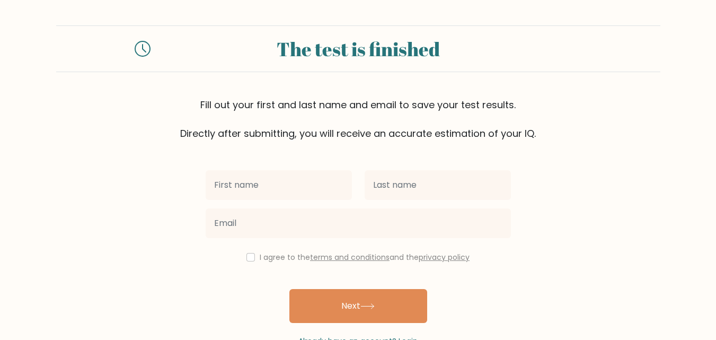
click at [286, 182] on input "text" at bounding box center [279, 185] width 146 height 30
type input "[PERSON_NAME]"
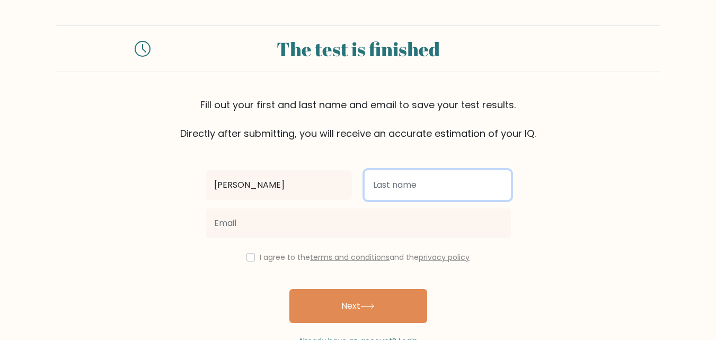
click at [406, 181] on input "text" at bounding box center [437, 185] width 146 height 30
type input "Patel"
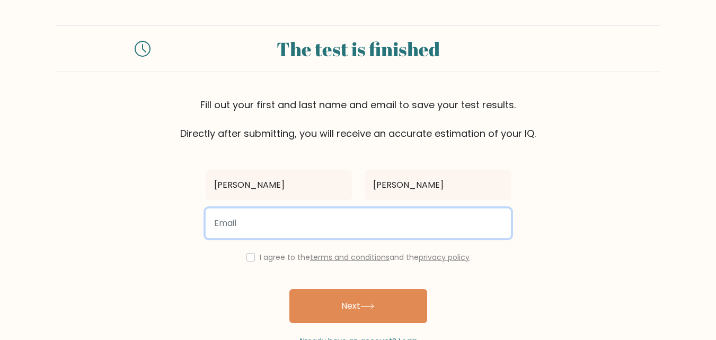
click at [355, 220] on input "email" at bounding box center [358, 223] width 305 height 30
click at [298, 223] on input "khushabu.patel" at bounding box center [358, 223] width 305 height 30
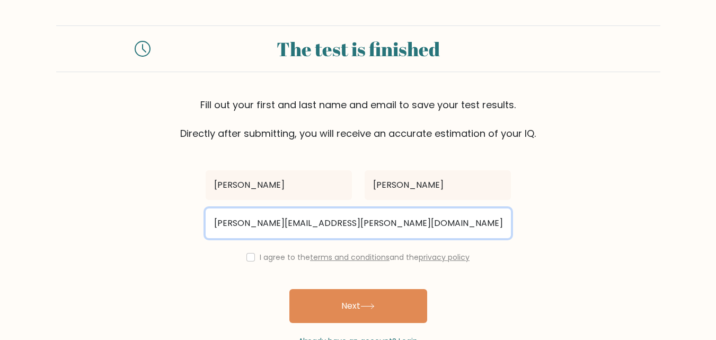
type input "khushabu.patel@enfuse-solutions.com"
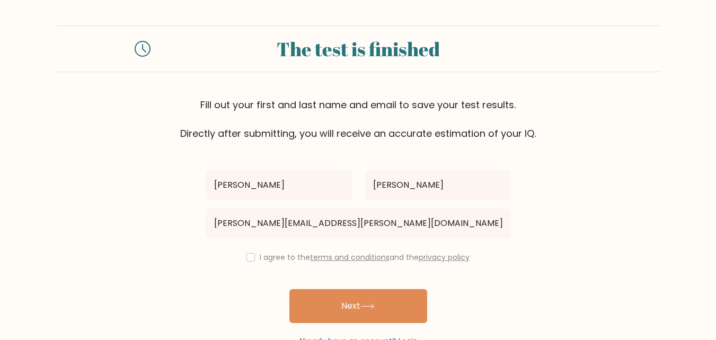
click at [489, 49] on div "The test is finished" at bounding box center [358, 48] width 390 height 29
click at [249, 258] on input "checkbox" at bounding box center [250, 257] width 8 height 8
checkbox input "true"
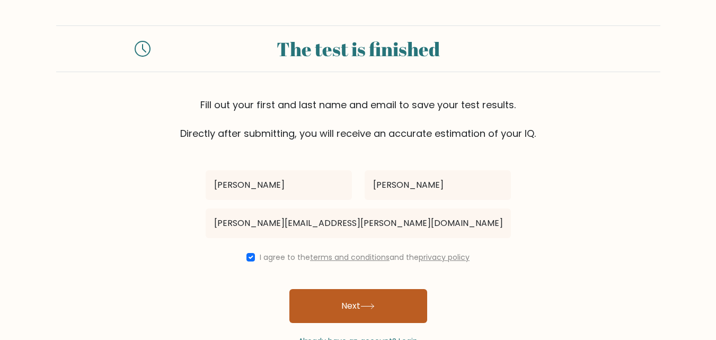
click at [355, 304] on button "Next" at bounding box center [358, 306] width 138 height 34
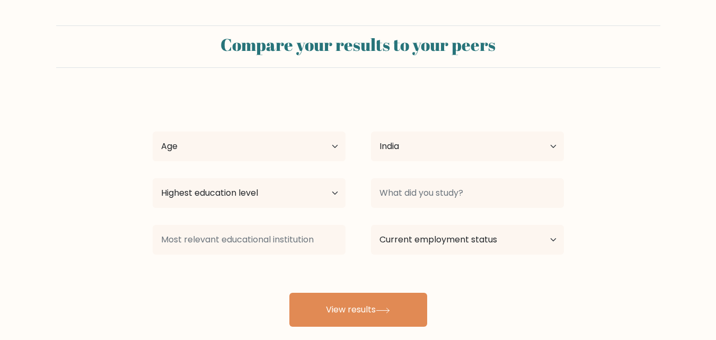
select select "IN"
click at [243, 145] on select "Age Under 18 years old 18-24 years old 25-34 years old 35-44 years old 45-54 ye…" at bounding box center [249, 146] width 193 height 30
select select "18_24"
click at [153, 131] on select "Age Under 18 years old 18-24 years old 25-34 years old 35-44 years old 45-54 ye…" at bounding box center [249, 146] width 193 height 30
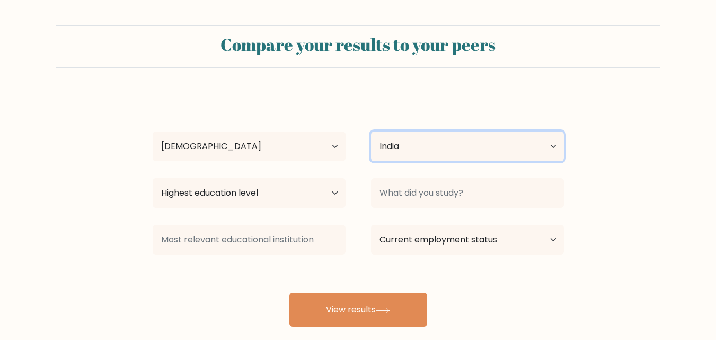
click at [419, 148] on select "Country Afghanistan Albania Algeria American Samoa Andorra Angola Anguilla Anta…" at bounding box center [467, 146] width 193 height 30
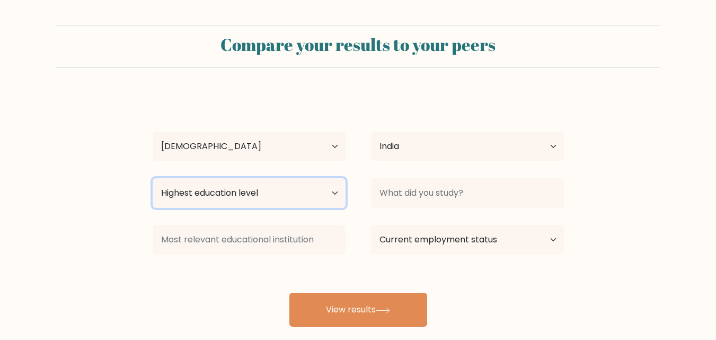
click at [233, 191] on select "Highest education level No schooling Primary Lower Secondary Upper Secondary Oc…" at bounding box center [249, 193] width 193 height 30
select select "masters_degree"
click at [153, 178] on select "Highest education level No schooling Primary Lower Secondary Upper Secondary Oc…" at bounding box center [249, 193] width 193 height 30
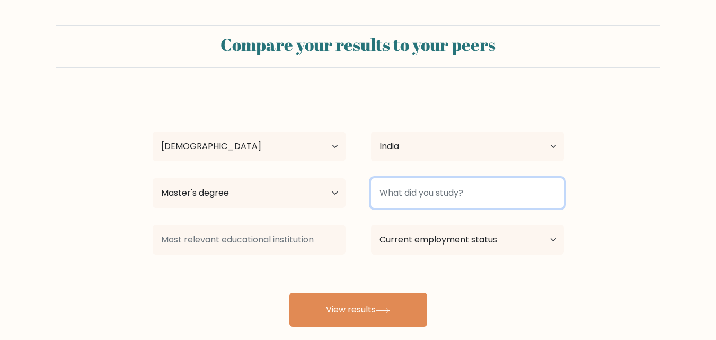
click at [397, 192] on input at bounding box center [467, 193] width 193 height 30
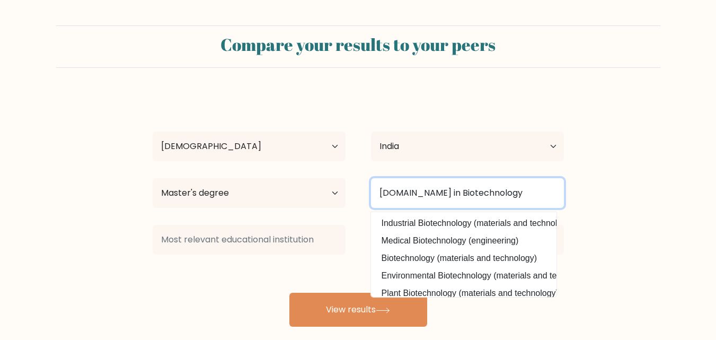
type input "M.Sc in Biotechnology"
click at [289, 292] on button "View results" at bounding box center [358, 309] width 138 height 34
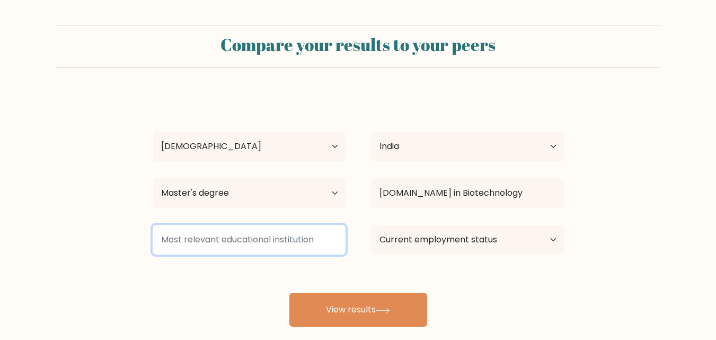
click at [305, 238] on input at bounding box center [249, 240] width 193 height 30
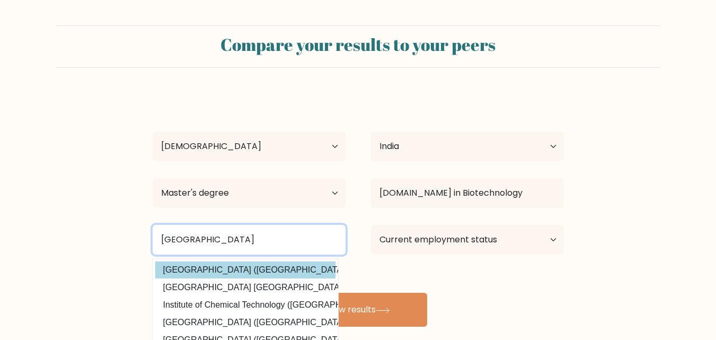
type input "[GEOGRAPHIC_DATA]"
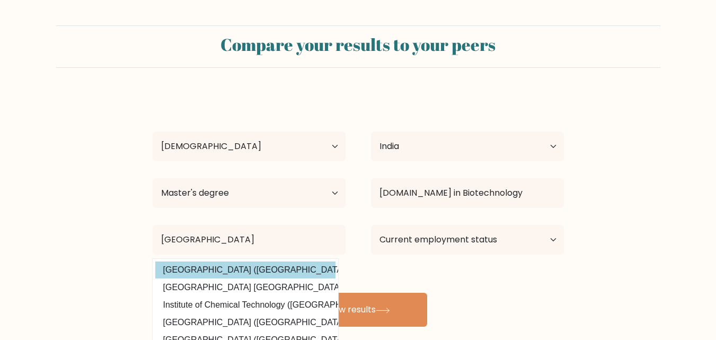
click at [264, 269] on option "University of Mumbai (India)" at bounding box center [245, 269] width 180 height 17
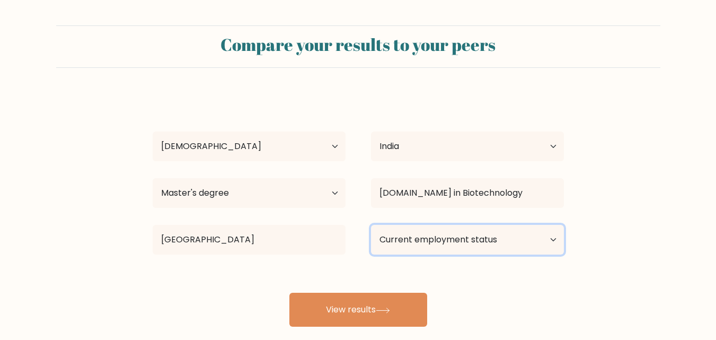
click at [415, 238] on select "Current employment status Employed Student Retired Other / prefer not to answer" at bounding box center [467, 240] width 193 height 30
click at [371, 225] on select "Current employment status Employed Student Retired Other / prefer not to answer" at bounding box center [467, 240] width 193 height 30
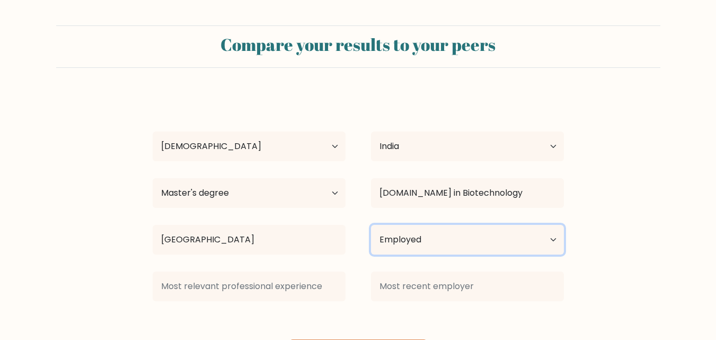
scroll to position [53, 0]
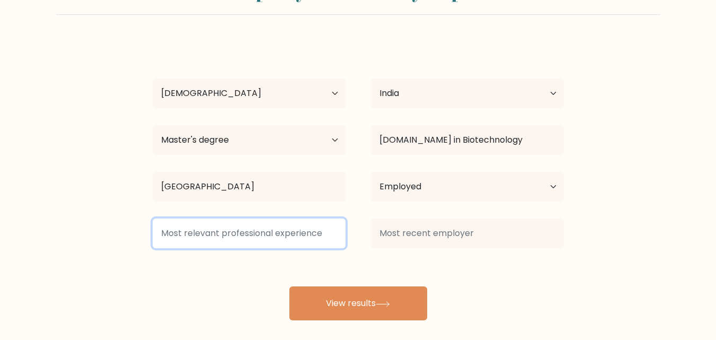
click at [306, 234] on input at bounding box center [249, 233] width 193 height 30
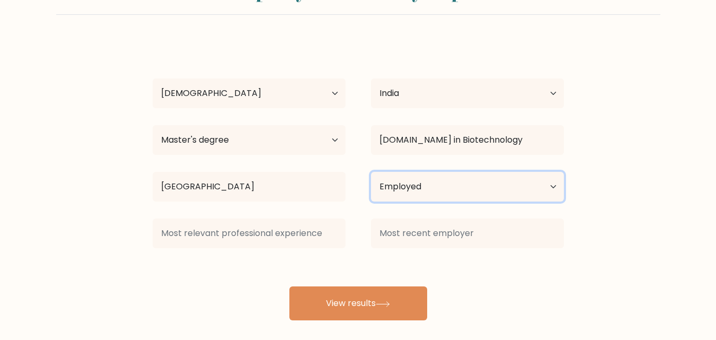
click at [492, 194] on select "Current employment status Employed Student Retired Other / prefer not to answer" at bounding box center [467, 187] width 193 height 30
select select "other"
click at [371, 172] on select "Current employment status Employed Student Retired Other / prefer not to answer" at bounding box center [467, 187] width 193 height 30
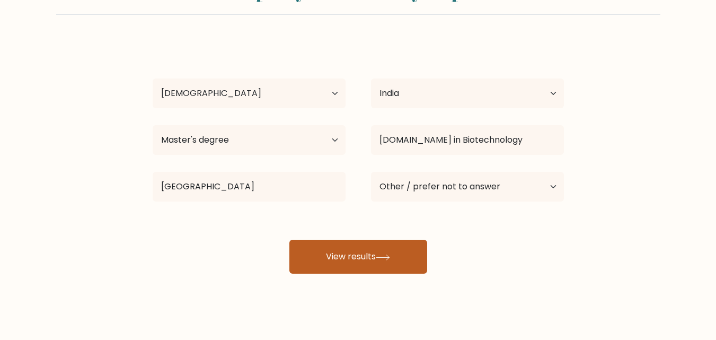
click at [398, 263] on button "View results" at bounding box center [358, 256] width 138 height 34
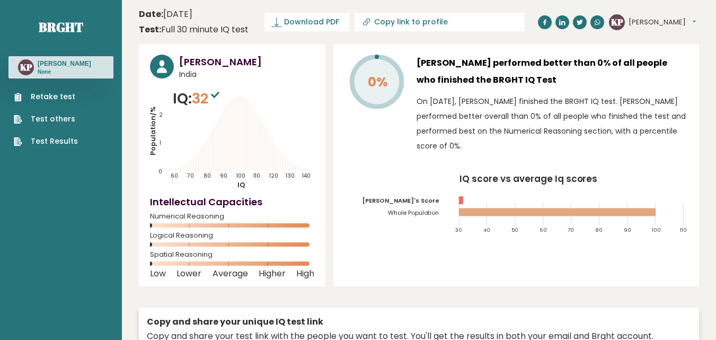
click at [66, 100] on link "Retake test" at bounding box center [46, 96] width 64 height 11
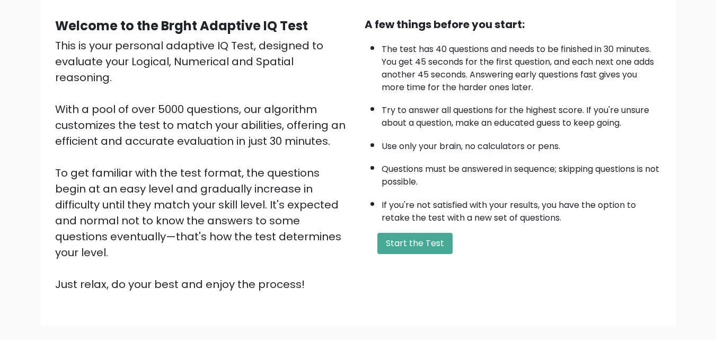
scroll to position [40, 0]
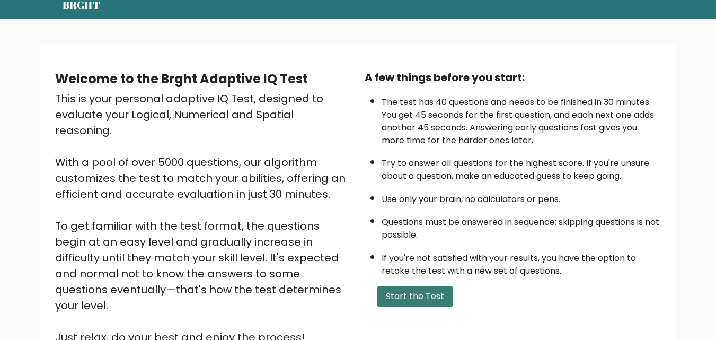
click at [404, 303] on button "Start the Test" at bounding box center [414, 296] width 75 height 21
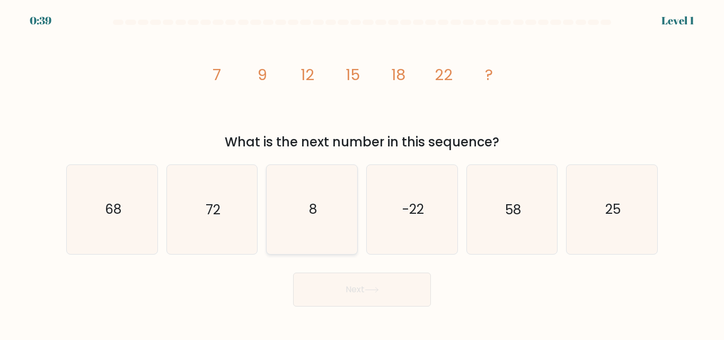
click at [321, 214] on icon "8" at bounding box center [312, 209] width 88 height 88
click at [362, 173] on input "c. 8" at bounding box center [362, 171] width 1 height 3
radio input "true"
click at [358, 290] on button "Next" at bounding box center [362, 289] width 138 height 34
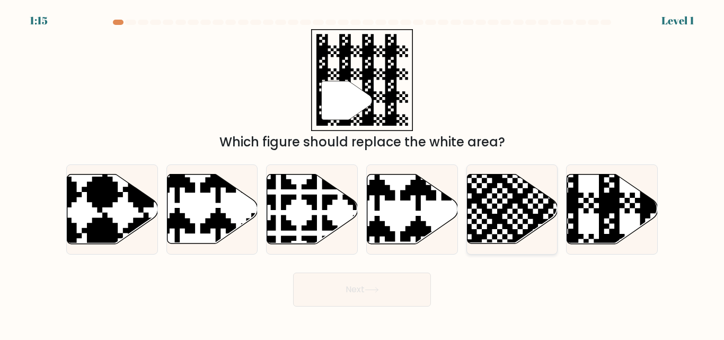
click at [506, 216] on icon at bounding box center [512, 208] width 91 height 69
click at [362, 173] on input "e." at bounding box center [362, 171] width 1 height 3
radio input "true"
click at [595, 224] on icon at bounding box center [612, 208] width 91 height 69
click at [362, 173] on input "f." at bounding box center [362, 171] width 1 height 3
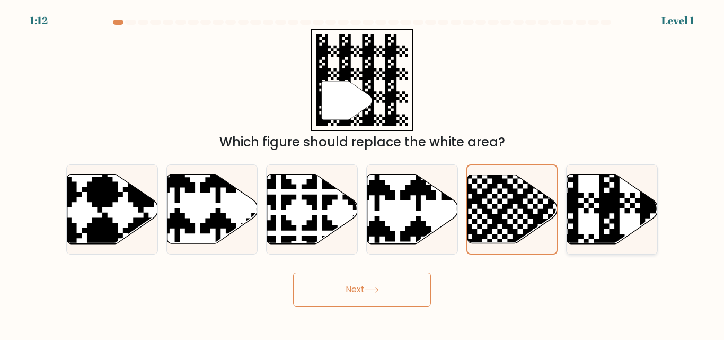
radio input "true"
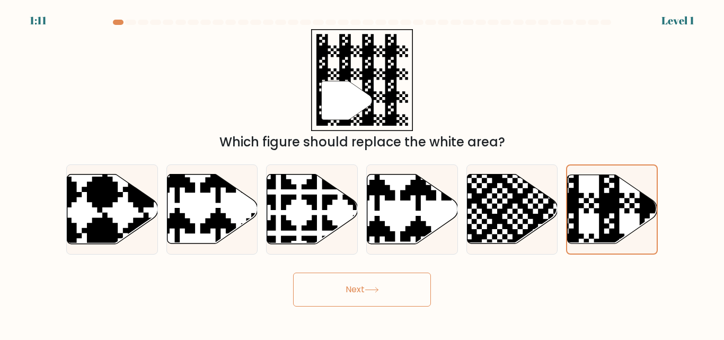
click at [358, 285] on button "Next" at bounding box center [362, 289] width 138 height 34
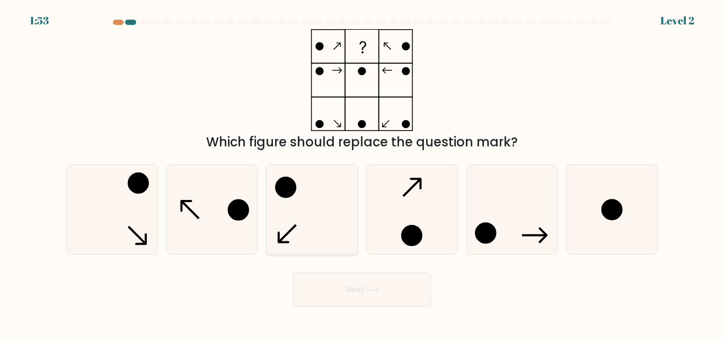
click at [331, 226] on icon at bounding box center [312, 209] width 88 height 88
click at [362, 173] on input "c." at bounding box center [362, 171] width 1 height 3
radio input "true"
click at [359, 289] on button "Next" at bounding box center [362, 289] width 138 height 34
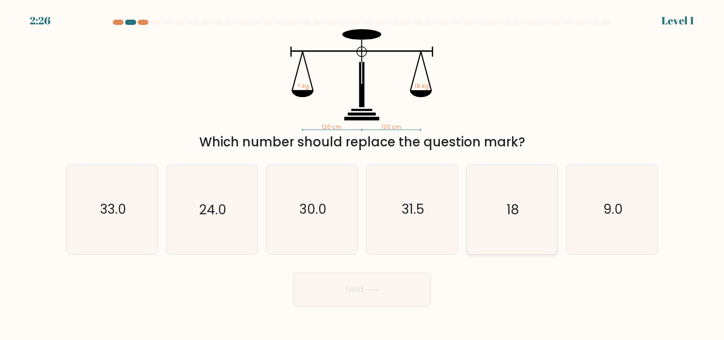
click at [526, 205] on icon "18" at bounding box center [511, 209] width 88 height 88
click at [362, 173] on input "e. 18" at bounding box center [362, 171] width 1 height 3
radio input "true"
click at [420, 288] on button "Next" at bounding box center [362, 289] width 138 height 34
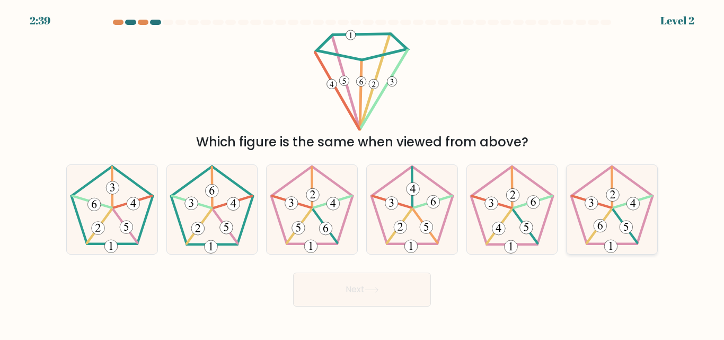
click at [622, 221] on g at bounding box center [612, 209] width 82 height 86
click at [362, 173] on input "f." at bounding box center [362, 171] width 1 height 3
radio input "true"
click at [373, 290] on icon at bounding box center [371, 290] width 14 height 6
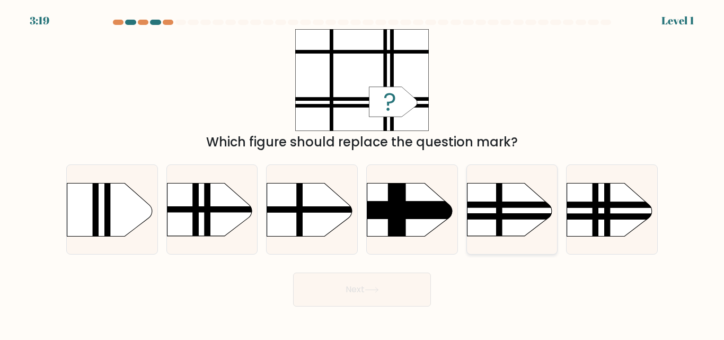
click at [495, 209] on rect at bounding box center [453, 171] width 235 height 179
click at [362, 173] on input "e." at bounding box center [362, 171] width 1 height 3
radio input "true"
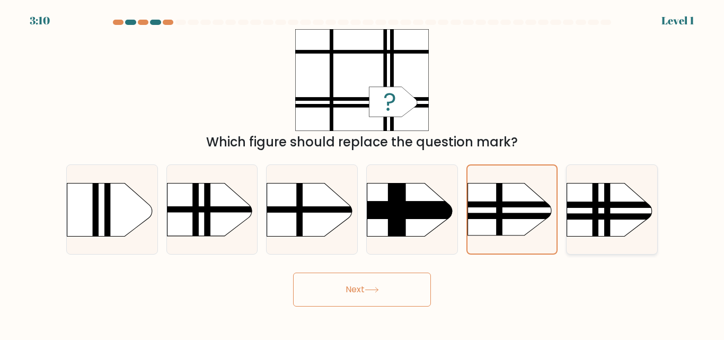
click at [603, 208] on rect at bounding box center [554, 171] width 235 height 179
click at [362, 173] on input "f." at bounding box center [362, 171] width 1 height 3
radio input "true"
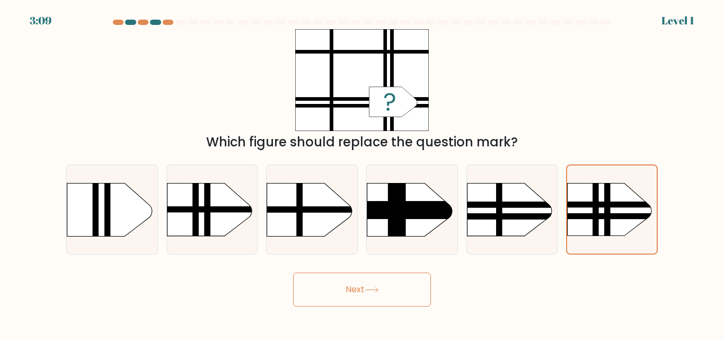
click at [356, 290] on button "Next" at bounding box center [362, 289] width 138 height 34
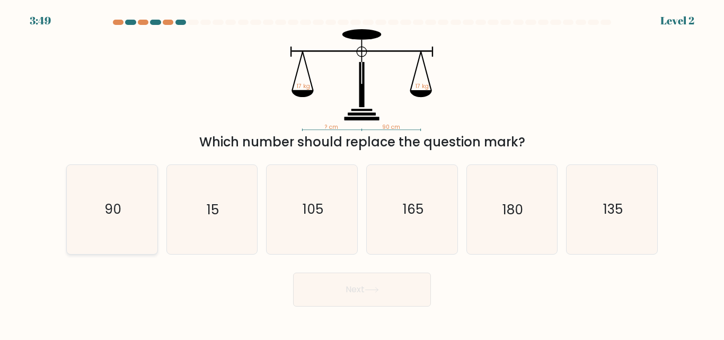
click at [121, 220] on icon "90" at bounding box center [112, 209] width 88 height 88
click at [362, 173] on input "a. 90" at bounding box center [362, 171] width 1 height 3
radio input "true"
click at [390, 283] on button "Next" at bounding box center [362, 289] width 138 height 34
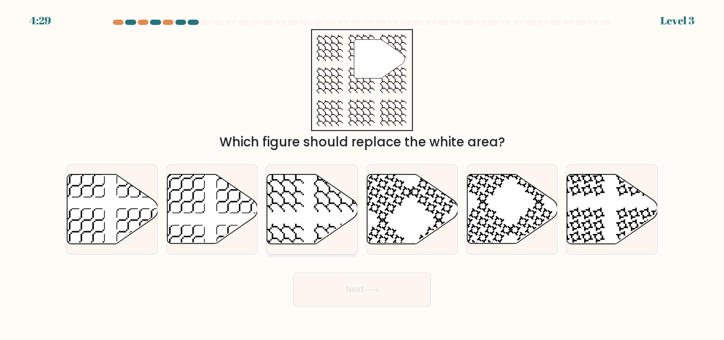
click at [281, 194] on icon at bounding box center [280, 188] width 47 height 47
click at [362, 173] on input "c." at bounding box center [362, 171] width 1 height 3
radio input "true"
click at [348, 286] on button "Next" at bounding box center [362, 289] width 138 height 34
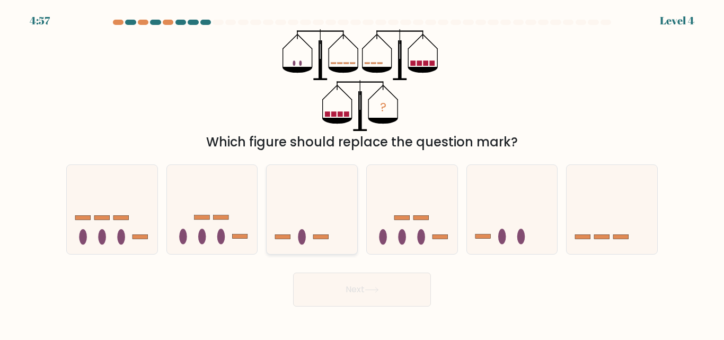
click at [295, 234] on icon at bounding box center [311, 209] width 91 height 75
click at [362, 173] on input "c." at bounding box center [362, 171] width 1 height 3
radio input "true"
click at [363, 289] on button "Next" at bounding box center [362, 289] width 138 height 34
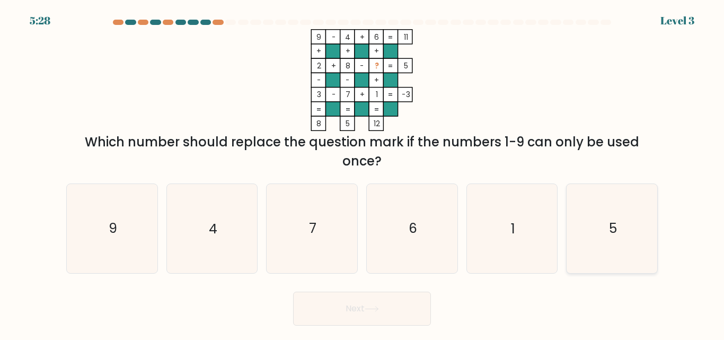
click at [587, 224] on icon "5" at bounding box center [611, 228] width 88 height 88
click at [362, 173] on input "f. 5" at bounding box center [362, 171] width 1 height 3
radio input "true"
click at [381, 303] on button "Next" at bounding box center [362, 308] width 138 height 34
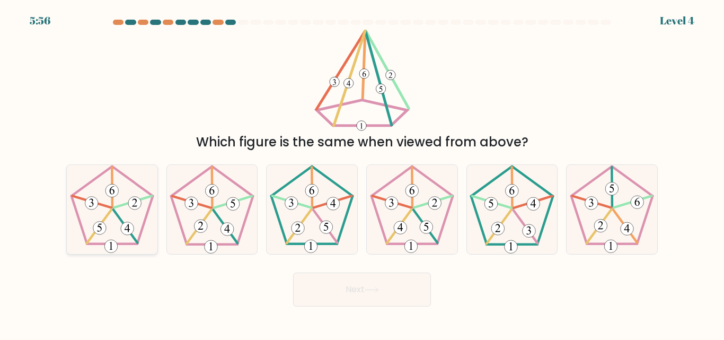
click at [108, 224] on icon at bounding box center [112, 209] width 88 height 88
click at [362, 173] on input "a." at bounding box center [362, 171] width 1 height 3
radio input "true"
click at [314, 277] on button "Next" at bounding box center [362, 289] width 138 height 34
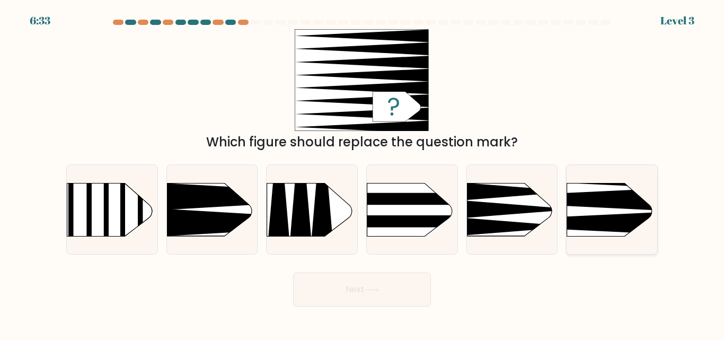
click at [595, 210] on rect at bounding box center [547, 162] width 235 height 179
click at [362, 173] on input "f." at bounding box center [362, 171] width 1 height 3
radio input "true"
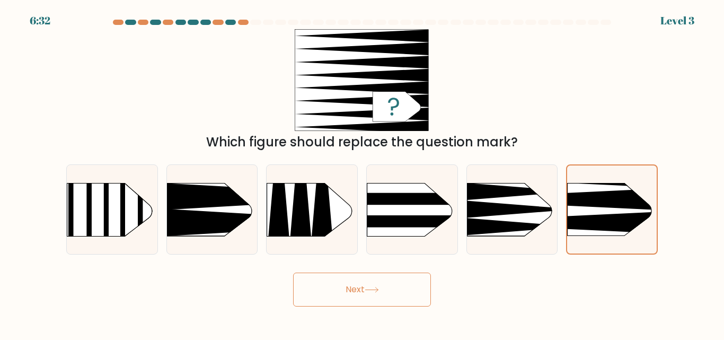
click at [379, 287] on icon at bounding box center [371, 290] width 14 height 6
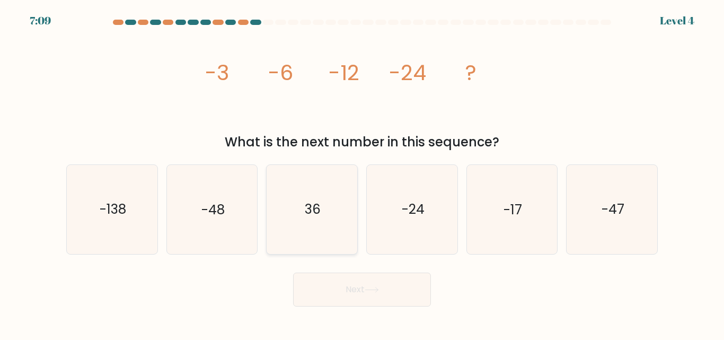
click at [339, 225] on icon "36" at bounding box center [312, 209] width 88 height 88
click at [362, 173] on input "c. 36" at bounding box center [362, 171] width 1 height 3
radio input "true"
click at [372, 297] on button "Next" at bounding box center [362, 289] width 138 height 34
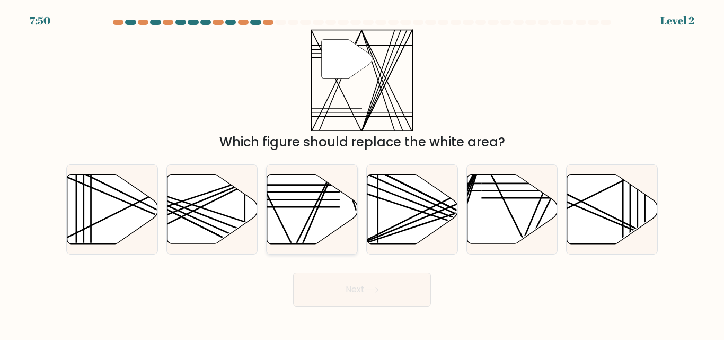
click at [301, 223] on icon at bounding box center [312, 208] width 91 height 69
click at [362, 173] on input "c." at bounding box center [362, 171] width 1 height 3
radio input "true"
click at [359, 285] on button "Next" at bounding box center [362, 289] width 138 height 34
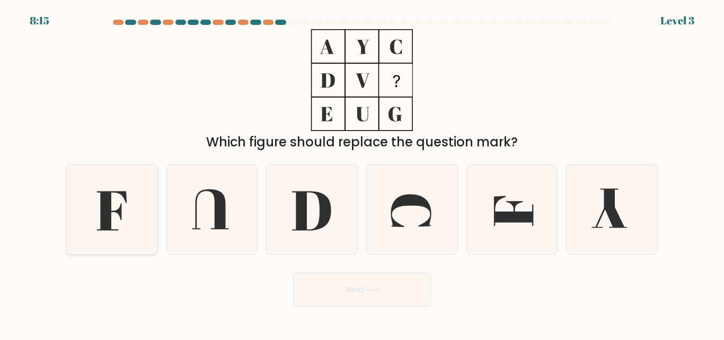
click at [145, 201] on icon at bounding box center [112, 209] width 88 height 88
click at [362, 173] on input "a." at bounding box center [362, 171] width 1 height 3
radio input "true"
click at [307, 288] on button "Next" at bounding box center [362, 289] width 138 height 34
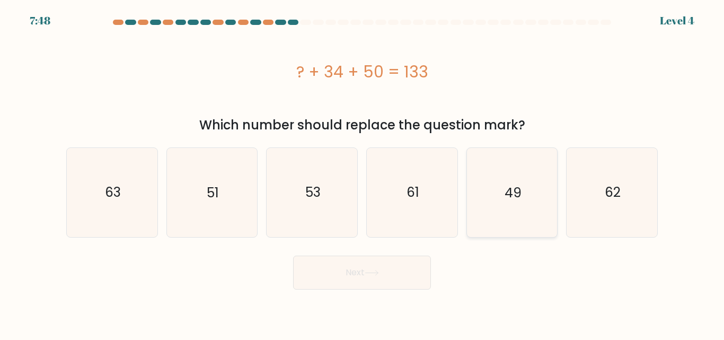
click at [510, 192] on text "49" at bounding box center [512, 192] width 17 height 19
click at [362, 173] on input "e. 49" at bounding box center [362, 171] width 1 height 3
radio input "true"
click at [390, 278] on button "Next" at bounding box center [362, 272] width 138 height 34
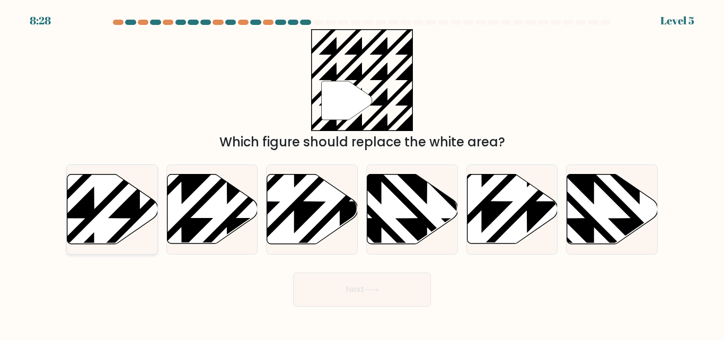
click at [128, 219] on icon at bounding box center [112, 208] width 91 height 69
click at [362, 173] on input "a." at bounding box center [362, 171] width 1 height 3
radio input "true"
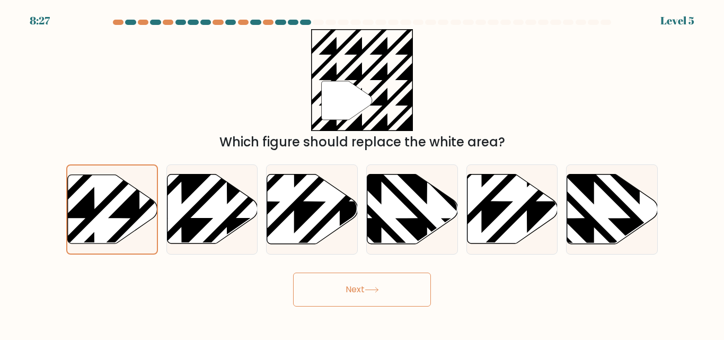
click at [402, 290] on button "Next" at bounding box center [362, 289] width 138 height 34
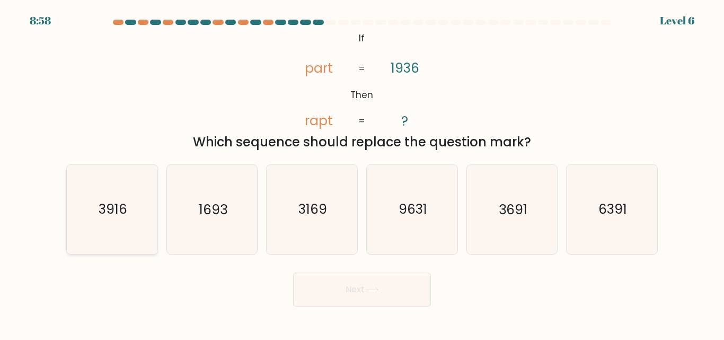
click at [114, 223] on icon "3916" at bounding box center [112, 209] width 88 height 88
click at [362, 173] on input "a. 3916" at bounding box center [362, 171] width 1 height 3
radio input "true"
click at [394, 291] on button "Next" at bounding box center [362, 289] width 138 height 34
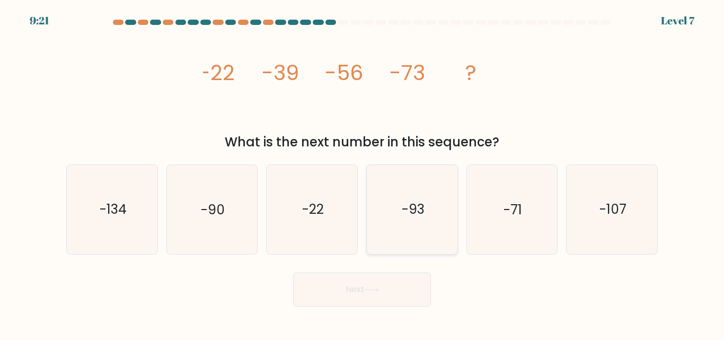
click at [428, 236] on icon "-93" at bounding box center [412, 209] width 88 height 88
click at [362, 173] on input "d. -93" at bounding box center [362, 171] width 1 height 3
radio input "true"
click at [404, 297] on button "Next" at bounding box center [362, 289] width 138 height 34
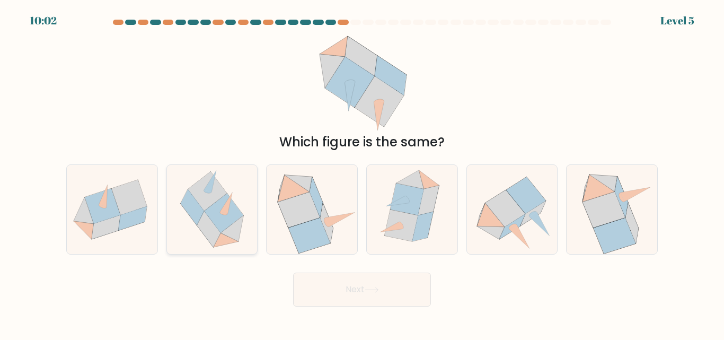
click at [211, 225] on icon at bounding box center [208, 228] width 23 height 35
click at [362, 173] on input "b." at bounding box center [362, 171] width 1 height 3
radio input "true"
click at [378, 290] on icon at bounding box center [371, 289] width 13 height 5
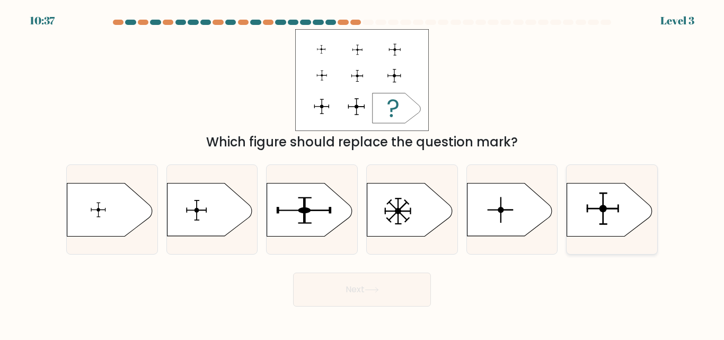
click at [599, 205] on icon at bounding box center [609, 209] width 85 height 53
click at [362, 173] on input "f." at bounding box center [362, 171] width 1 height 3
radio input "true"
drag, startPoint x: 362, startPoint y: 288, endPoint x: 354, endPoint y: 289, distance: 8.5
click at [354, 289] on button "Next" at bounding box center [362, 289] width 138 height 34
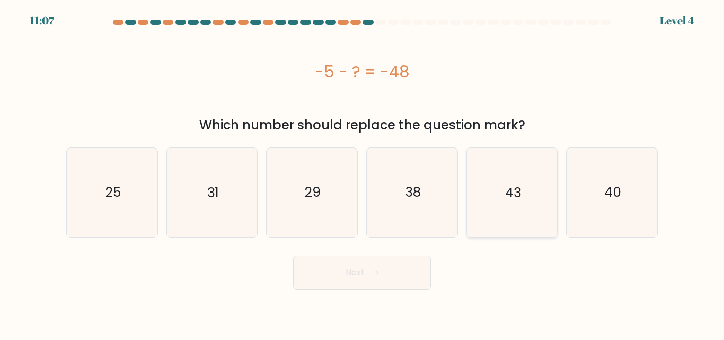
click at [537, 176] on icon "43" at bounding box center [511, 192] width 88 height 88
click at [362, 173] on input "e. 43" at bounding box center [362, 171] width 1 height 3
radio input "true"
click at [316, 287] on button "Next" at bounding box center [362, 272] width 138 height 34
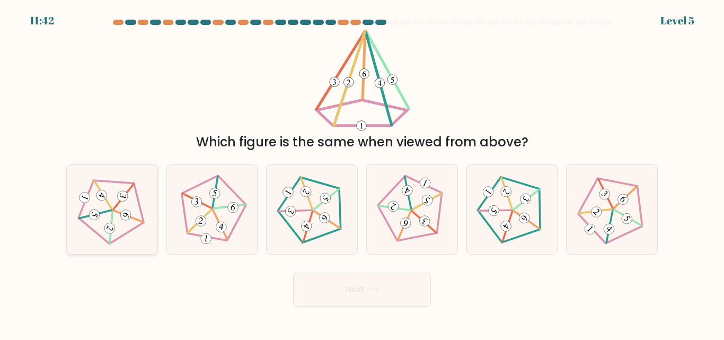
click at [102, 219] on icon at bounding box center [111, 209] width 71 height 71
click at [362, 173] on input "a." at bounding box center [362, 171] width 1 height 3
radio input "true"
click at [325, 280] on button "Next" at bounding box center [362, 289] width 138 height 34
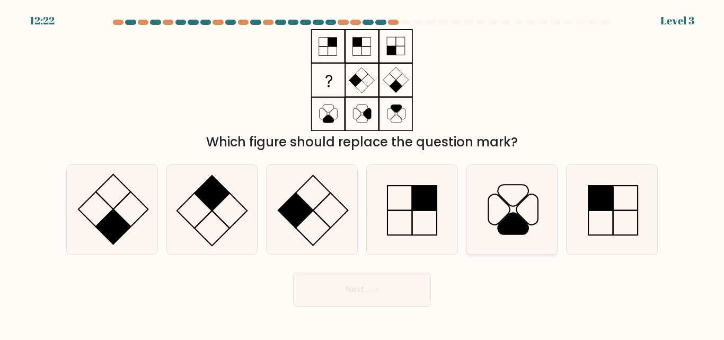
click at [509, 224] on icon at bounding box center [512, 222] width 30 height 21
click at [362, 173] on input "e." at bounding box center [362, 171] width 1 height 3
radio input "true"
click at [310, 219] on icon at bounding box center [312, 209] width 88 height 88
click at [362, 173] on input "c." at bounding box center [362, 171] width 1 height 3
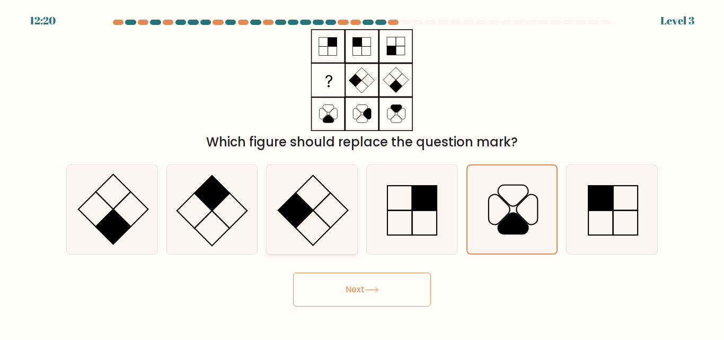
radio input "true"
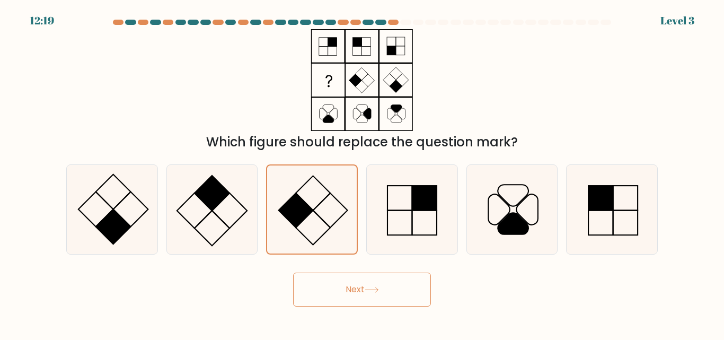
click at [341, 291] on button "Next" at bounding box center [362, 289] width 138 height 34
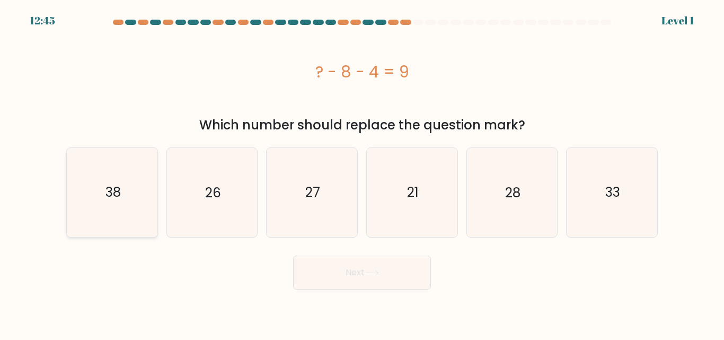
click at [120, 191] on text "38" at bounding box center [112, 192] width 15 height 19
click at [362, 173] on input "a. 38" at bounding box center [362, 171] width 1 height 3
radio input "true"
click at [361, 271] on button "Next" at bounding box center [362, 272] width 138 height 34
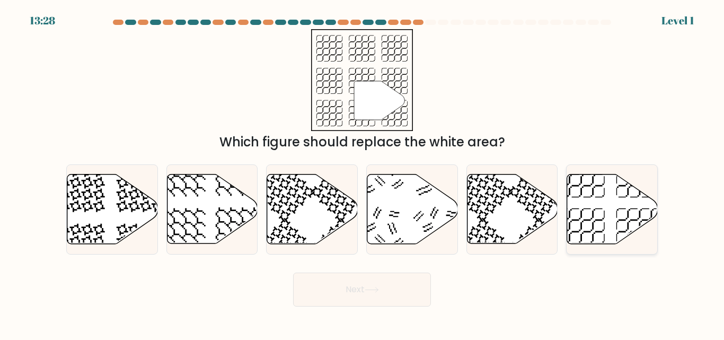
click at [583, 211] on icon at bounding box center [612, 208] width 91 height 69
click at [362, 173] on input "f." at bounding box center [362, 171] width 1 height 3
radio input "true"
click at [379, 288] on icon at bounding box center [371, 290] width 14 height 6
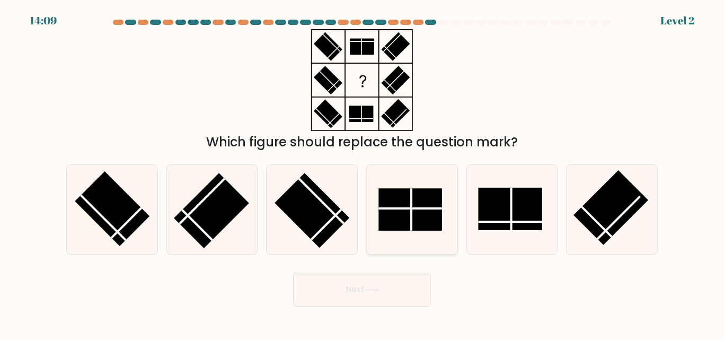
click at [439, 207] on rect at bounding box center [410, 210] width 64 height 42
click at [362, 173] on input "d." at bounding box center [362, 171] width 1 height 3
radio input "true"
click at [619, 201] on rect at bounding box center [610, 207] width 75 height 75
click at [362, 173] on input "f." at bounding box center [362, 171] width 1 height 3
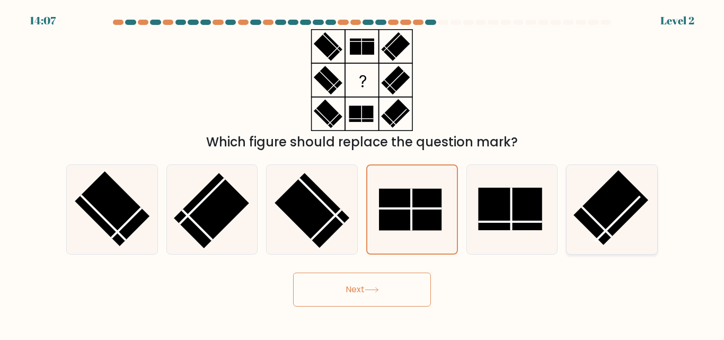
radio input "true"
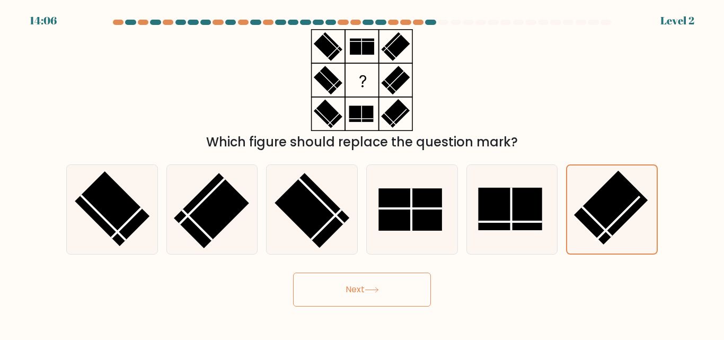
click at [396, 289] on button "Next" at bounding box center [362, 289] width 138 height 34
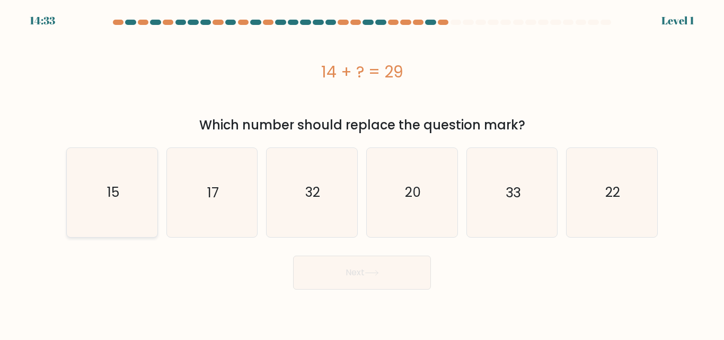
click at [90, 211] on icon "15" at bounding box center [112, 192] width 88 height 88
click at [362, 173] on input "a. 15" at bounding box center [362, 171] width 1 height 3
radio input "true"
click at [326, 273] on button "Next" at bounding box center [362, 272] width 138 height 34
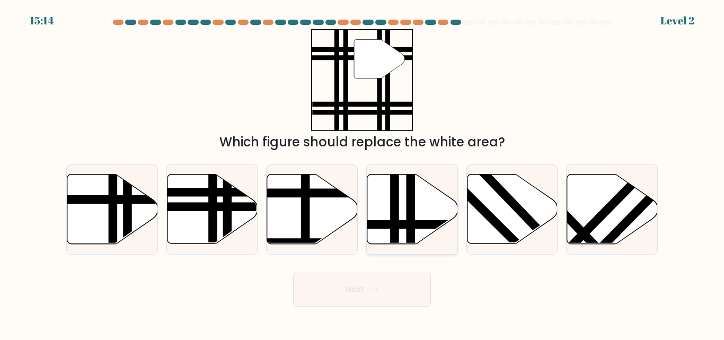
click at [400, 224] on line at bounding box center [440, 224] width 182 height 0
click at [362, 173] on input "d." at bounding box center [362, 171] width 1 height 3
radio input "true"
click at [388, 289] on button "Next" at bounding box center [362, 289] width 138 height 34
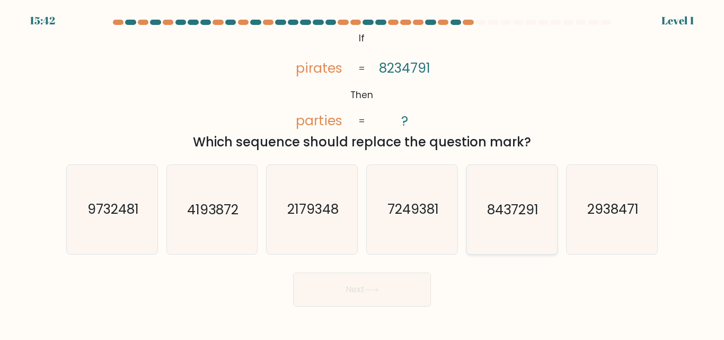
click at [477, 201] on icon "8437291" at bounding box center [511, 209] width 88 height 88
click at [362, 173] on input "e. 8437291" at bounding box center [362, 171] width 1 height 3
radio input "true"
click at [385, 290] on button "Next" at bounding box center [362, 289] width 138 height 34
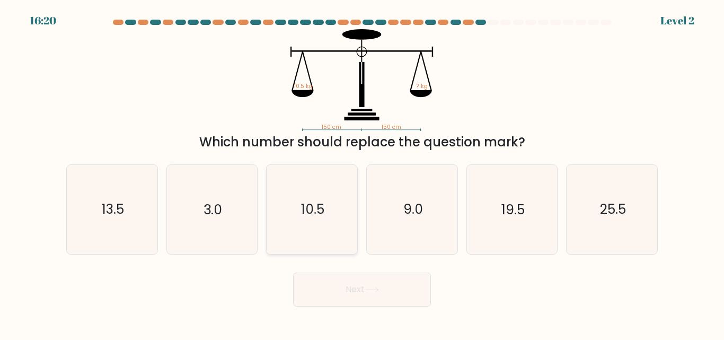
click at [310, 214] on text "10.5" at bounding box center [312, 209] width 23 height 19
click at [362, 173] on input "c. 10.5" at bounding box center [362, 171] width 1 height 3
radio input "true"
click at [348, 299] on button "Next" at bounding box center [362, 289] width 138 height 34
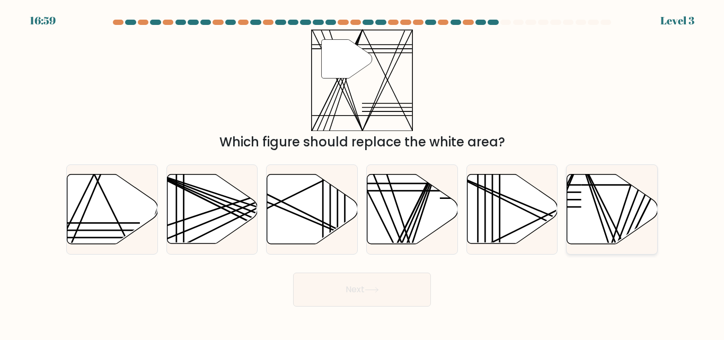
click at [595, 215] on icon at bounding box center [612, 208] width 91 height 69
click at [362, 173] on input "f." at bounding box center [362, 171] width 1 height 3
radio input "true"
click at [391, 290] on button "Next" at bounding box center [362, 289] width 138 height 34
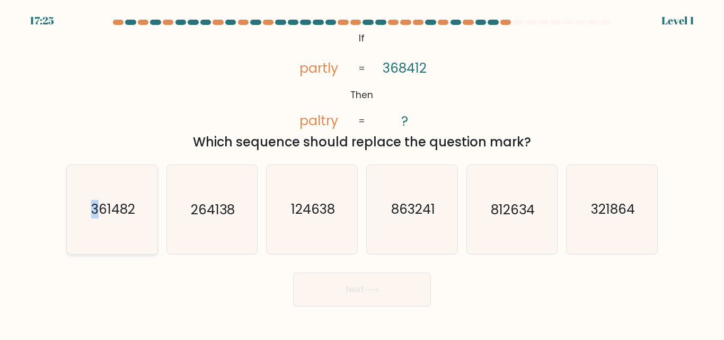
click at [95, 203] on text "361482" at bounding box center [113, 209] width 44 height 19
click at [155, 233] on icon "361482" at bounding box center [112, 209] width 88 height 88
click at [362, 173] on input "a. 361482" at bounding box center [362, 171] width 1 height 3
radio input "true"
click at [343, 292] on button "Next" at bounding box center [362, 289] width 138 height 34
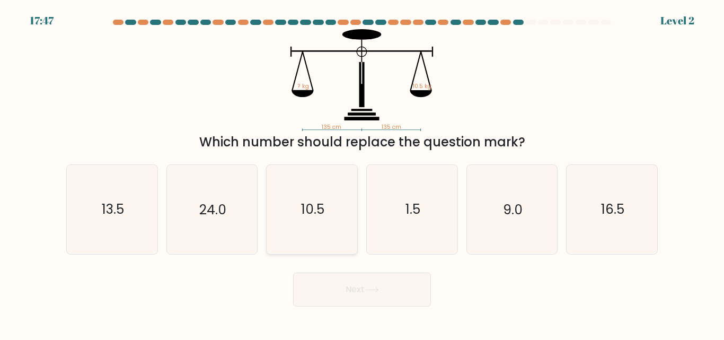
click at [293, 210] on icon "10.5" at bounding box center [312, 209] width 88 height 88
click at [362, 173] on input "c. 10.5" at bounding box center [362, 171] width 1 height 3
radio input "true"
click at [374, 295] on button "Next" at bounding box center [362, 289] width 138 height 34
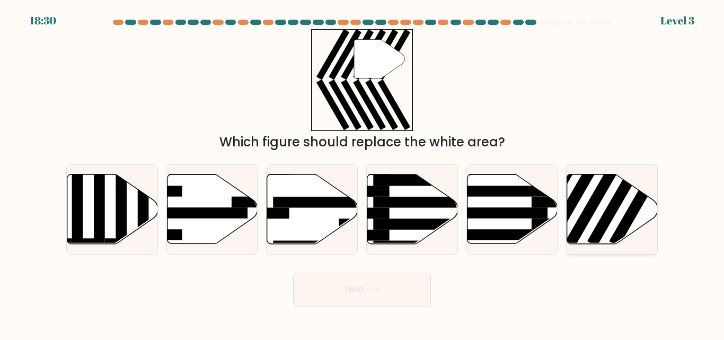
click at [598, 226] on rect at bounding box center [616, 201] width 59 height 91
click at [362, 173] on input "f." at bounding box center [362, 171] width 1 height 3
radio input "true"
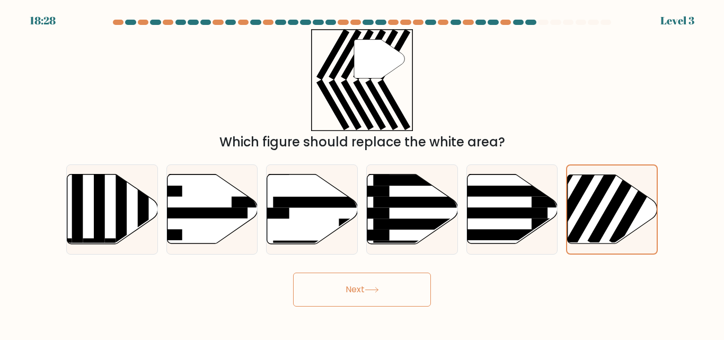
click at [401, 304] on button "Next" at bounding box center [362, 289] width 138 height 34
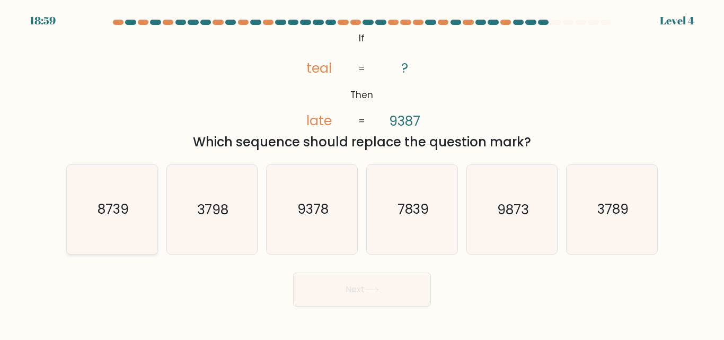
click at [120, 218] on text "8739" at bounding box center [112, 209] width 31 height 19
click at [362, 173] on input "a. 8739" at bounding box center [362, 171] width 1 height 3
radio input "true"
click at [405, 291] on button "Next" at bounding box center [362, 289] width 138 height 34
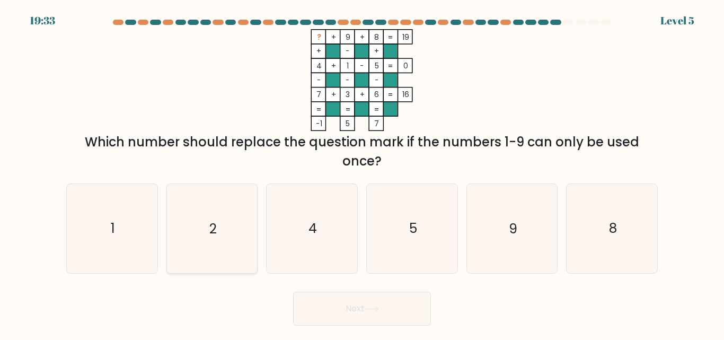
click at [218, 250] on icon "2" at bounding box center [211, 228] width 88 height 88
click at [362, 173] on input "b. 2" at bounding box center [362, 171] width 1 height 3
radio input "true"
click at [407, 307] on button "Next" at bounding box center [362, 308] width 138 height 34
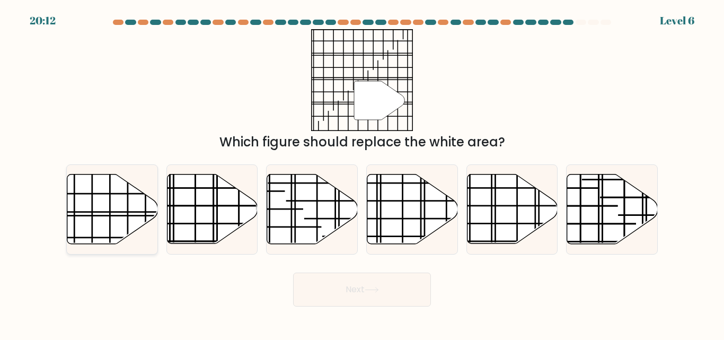
click at [130, 223] on icon at bounding box center [112, 208] width 91 height 69
click at [362, 173] on input "a." at bounding box center [362, 171] width 1 height 3
radio input "true"
click at [526, 198] on icon at bounding box center [512, 208] width 91 height 69
click at [362, 173] on input "e." at bounding box center [362, 171] width 1 height 3
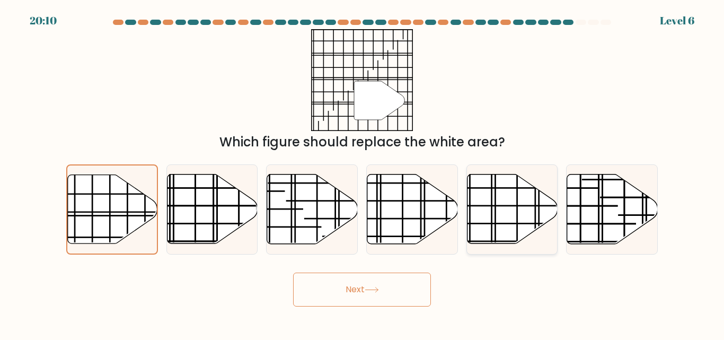
radio input "true"
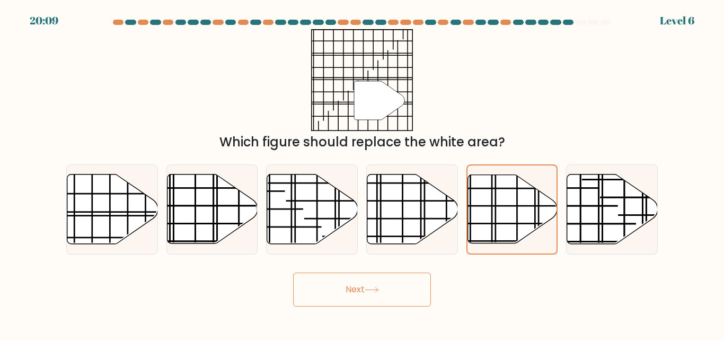
click at [386, 284] on button "Next" at bounding box center [362, 289] width 138 height 34
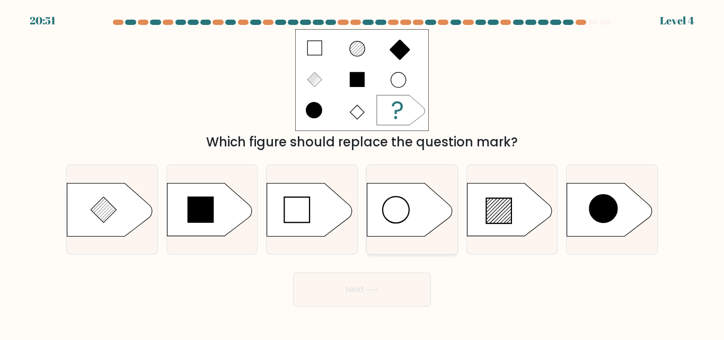
click at [402, 222] on icon at bounding box center [409, 209] width 85 height 53
click at [362, 173] on input "d." at bounding box center [362, 171] width 1 height 3
radio input "true"
click at [380, 283] on button "Next" at bounding box center [362, 289] width 138 height 34
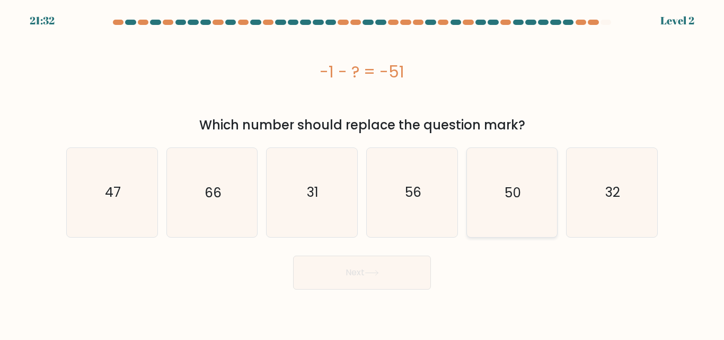
click at [500, 199] on icon "50" at bounding box center [511, 192] width 88 height 88
click at [362, 173] on input "e. 50" at bounding box center [362, 171] width 1 height 3
radio input "true"
click at [342, 286] on button "Next" at bounding box center [362, 272] width 138 height 34
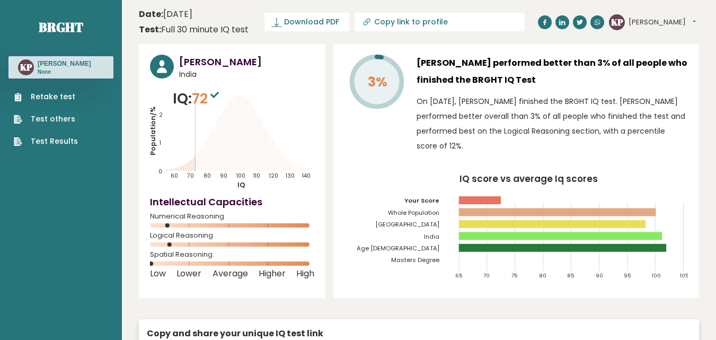
click at [68, 145] on link "Test Results" at bounding box center [46, 141] width 64 height 11
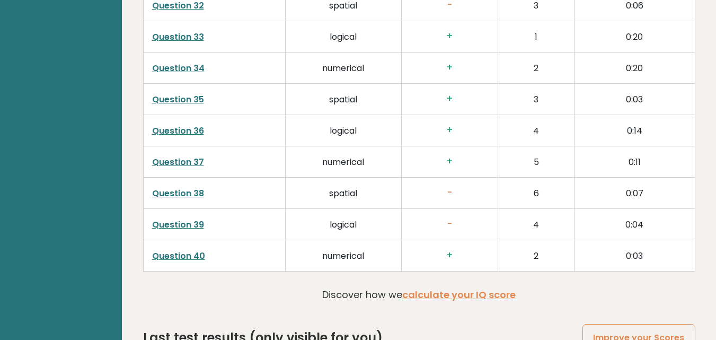
scroll to position [2745, 0]
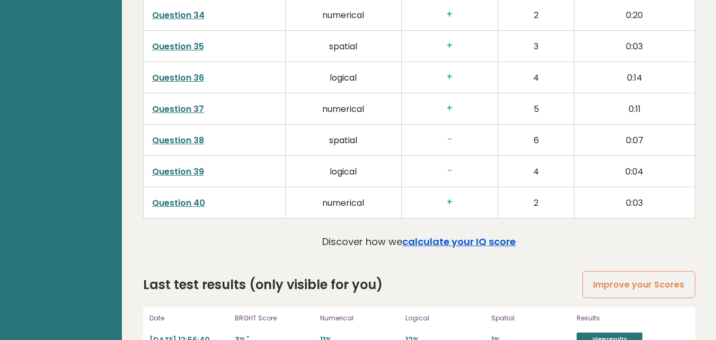
click at [423, 235] on link "calculate your IQ score" at bounding box center [458, 241] width 113 height 13
click at [606, 332] on link "View results" at bounding box center [609, 339] width 66 height 14
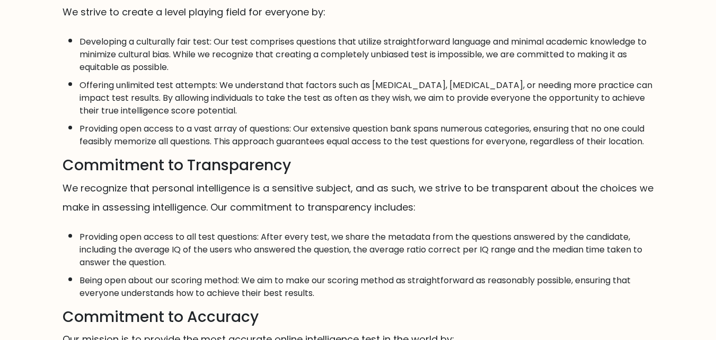
scroll to position [265, 0]
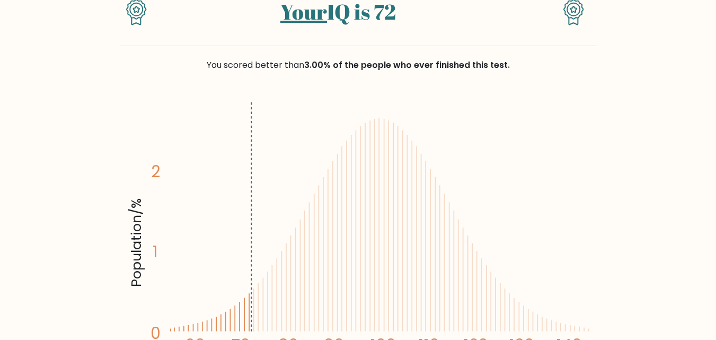
scroll to position [106, 0]
